Goal: Navigation & Orientation: Find specific page/section

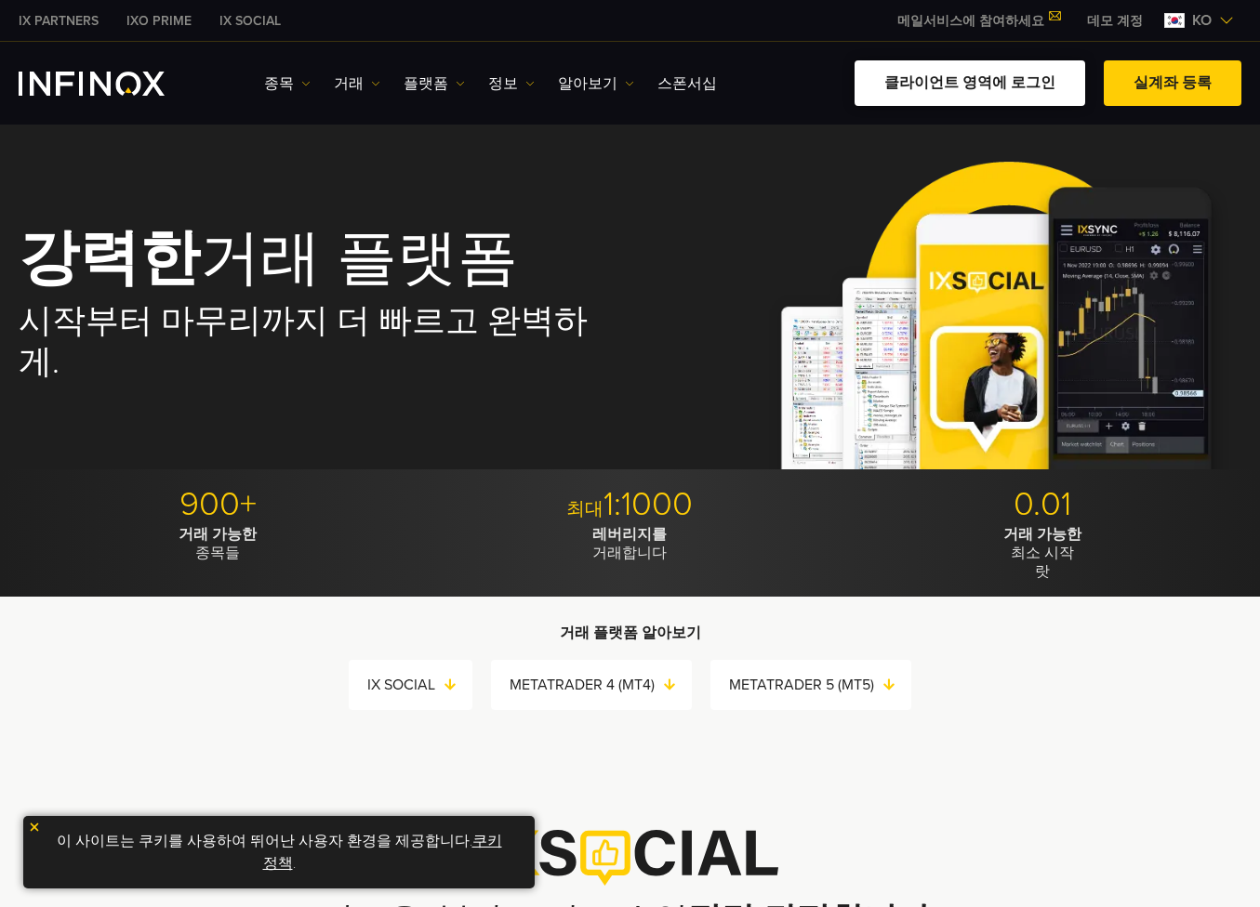
drag, startPoint x: 0, startPoint y: 0, endPoint x: 962, endPoint y: 86, distance: 966.1
click at [962, 86] on link "클라이언트 영역에 로그인" at bounding box center [969, 83] width 231 height 46
